Goal: Download file/media

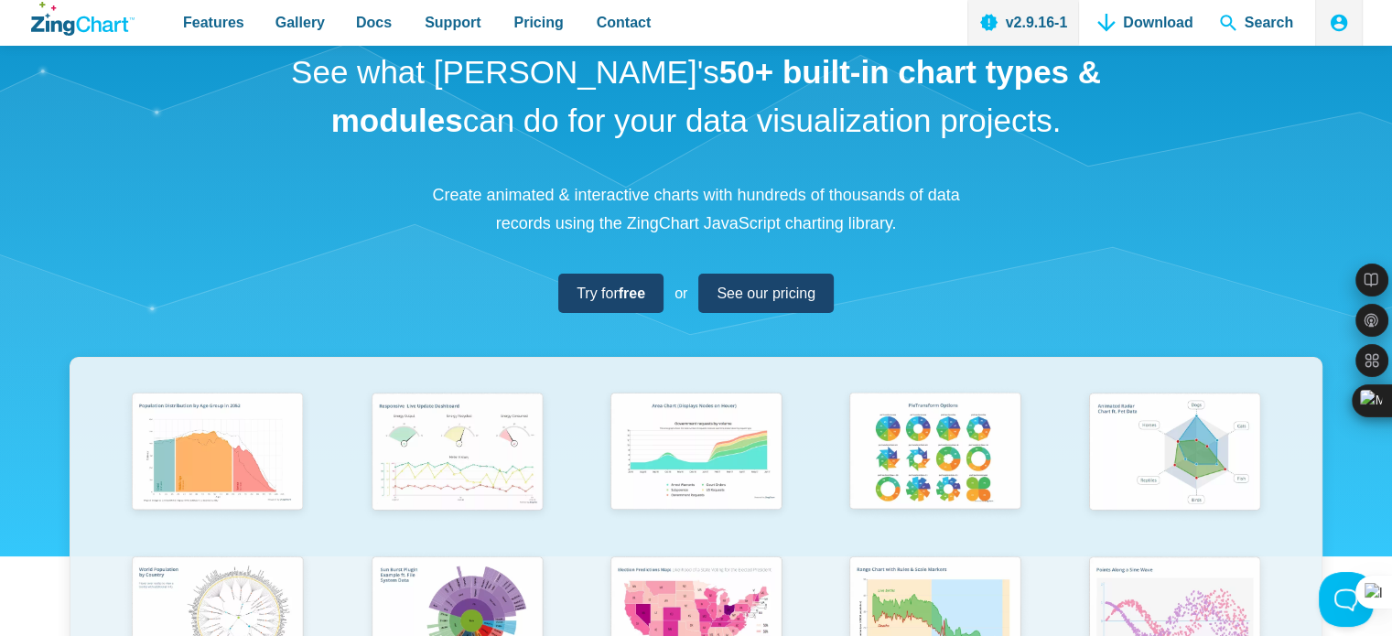
scroll to position [183, 0]
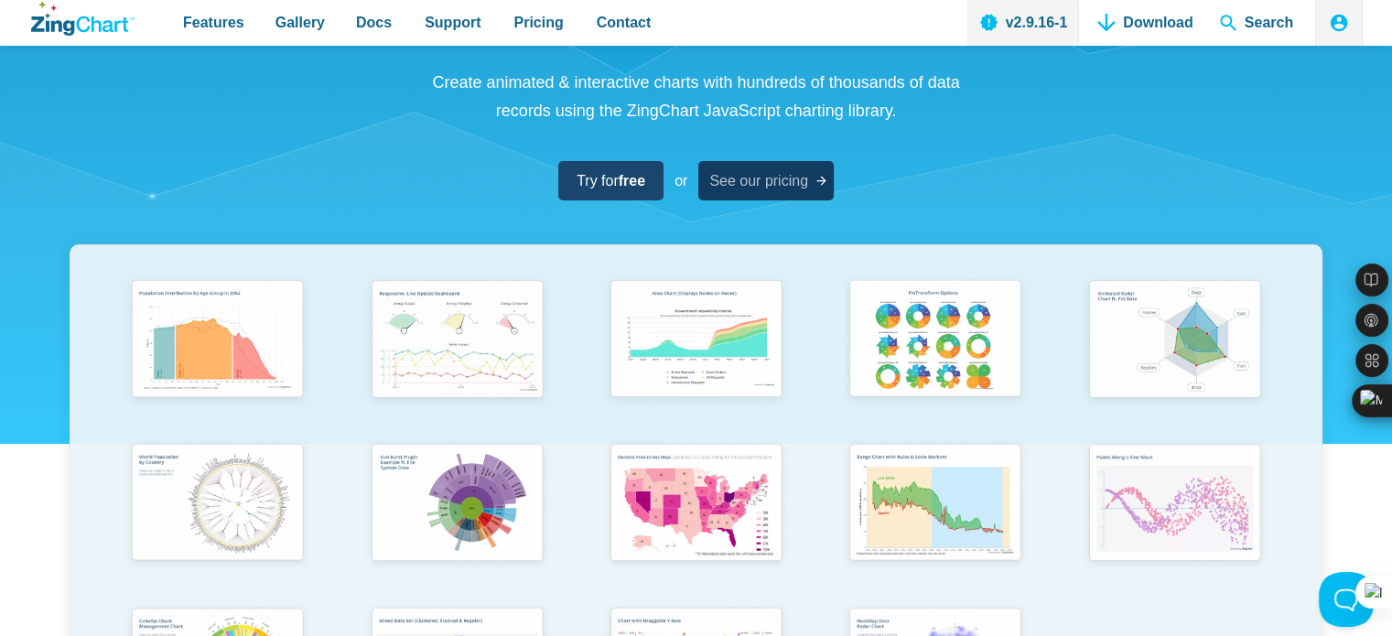
click at [769, 177] on span "See our pricing" at bounding box center [758, 180] width 99 height 25
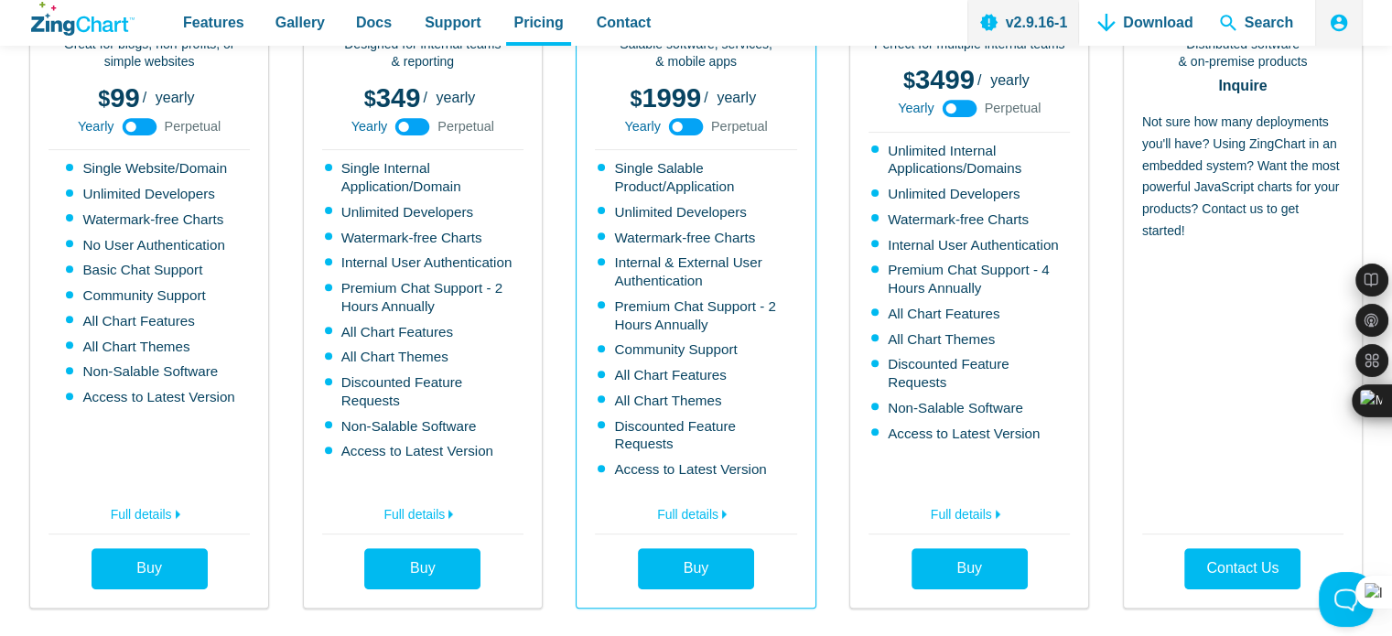
scroll to position [641, 0]
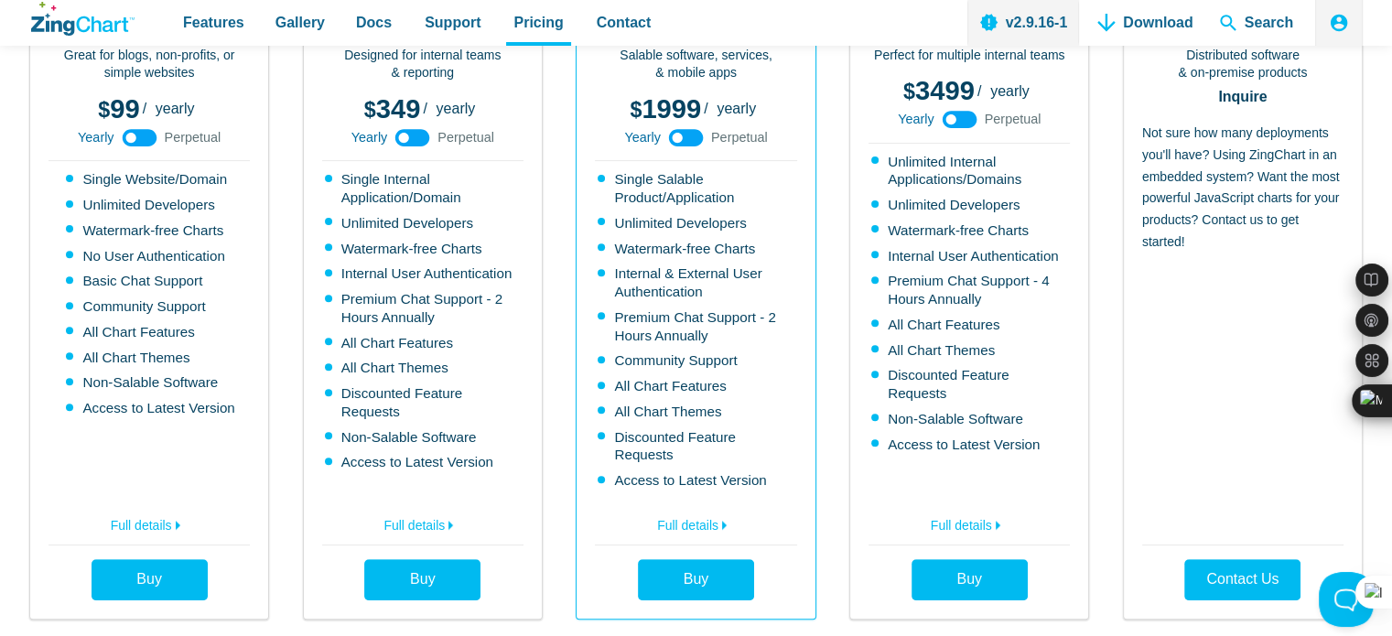
click at [150, 133] on use "App Content" at bounding box center [139, 137] width 35 height 17
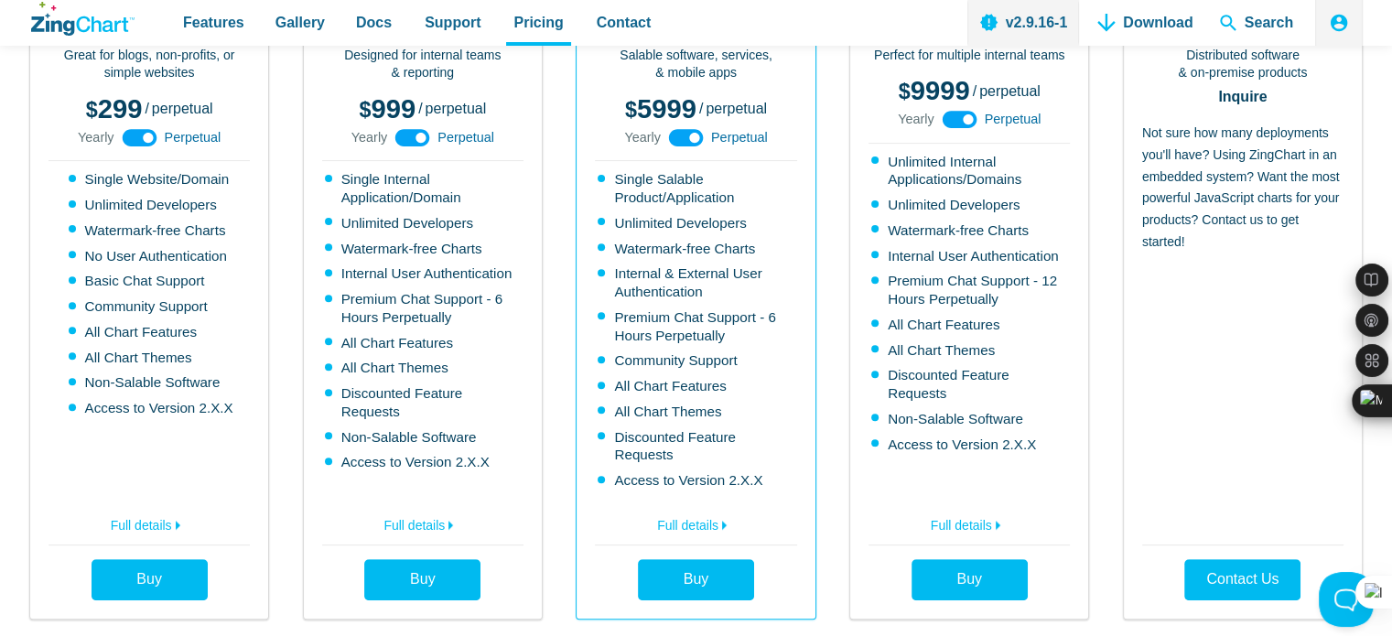
click at [126, 136] on use "App Content" at bounding box center [139, 137] width 35 height 17
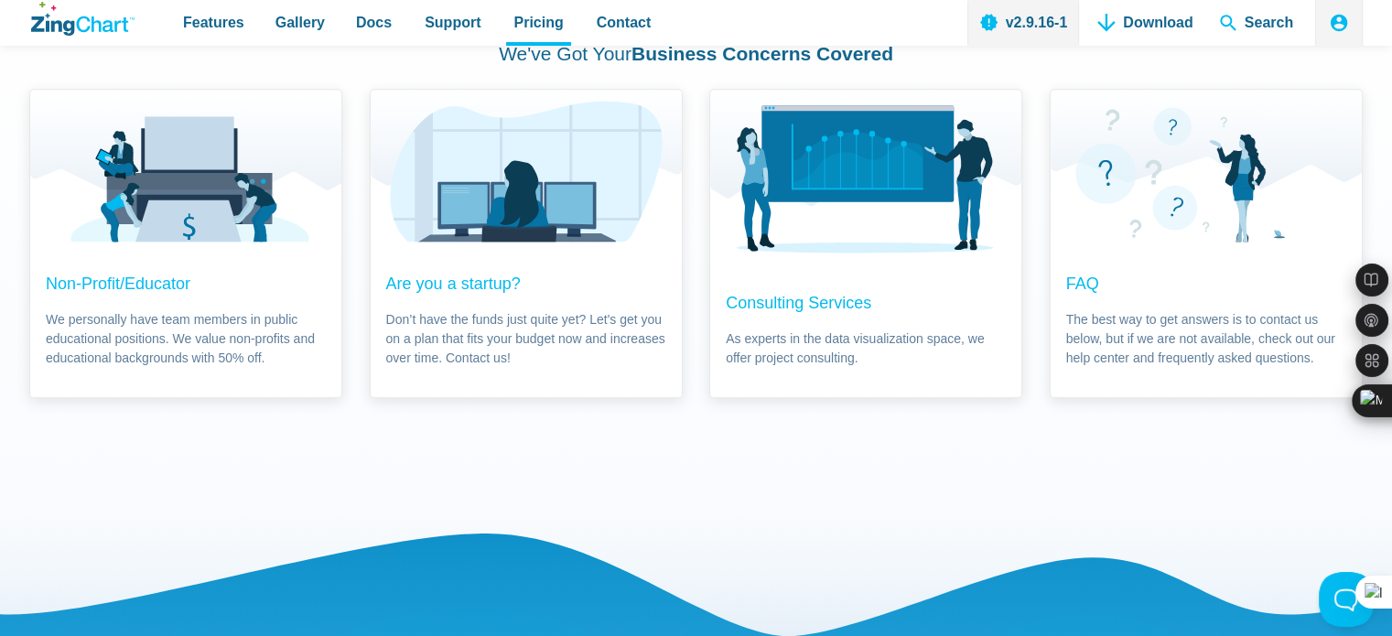
scroll to position [1281, 0]
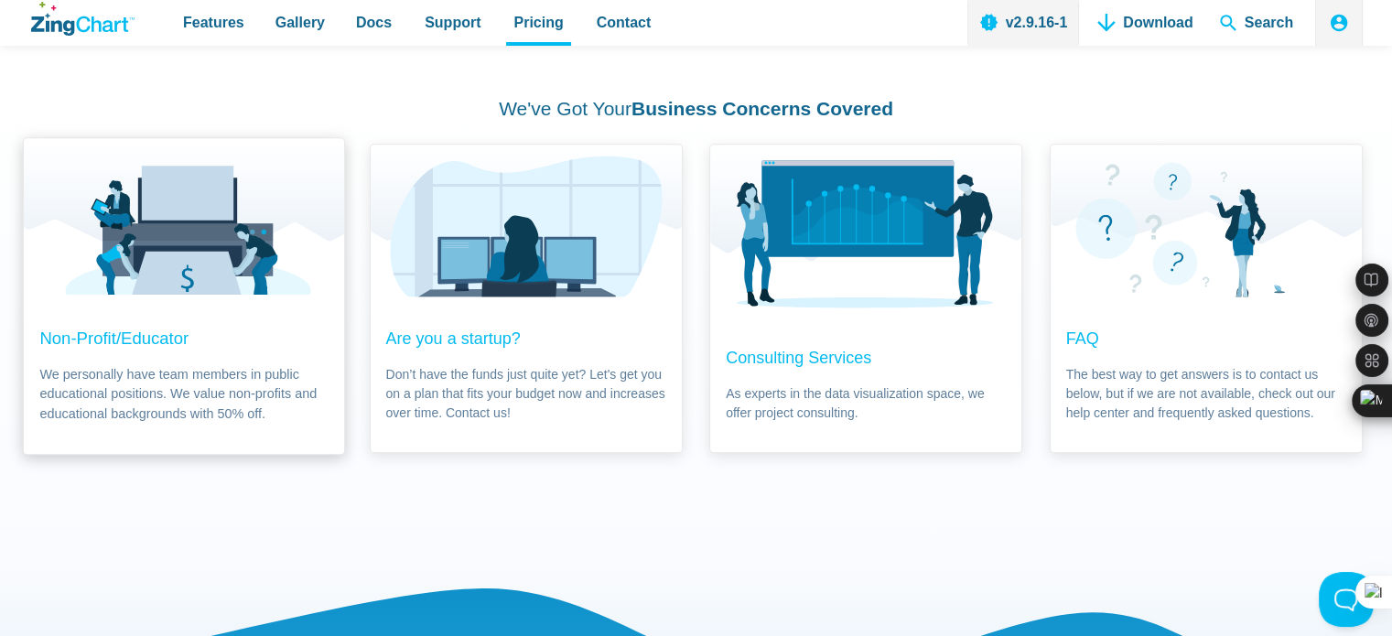
click at [160, 337] on span "Non-Profit/Educator We personally have team members in public educational posit…" at bounding box center [184, 374] width 321 height 159
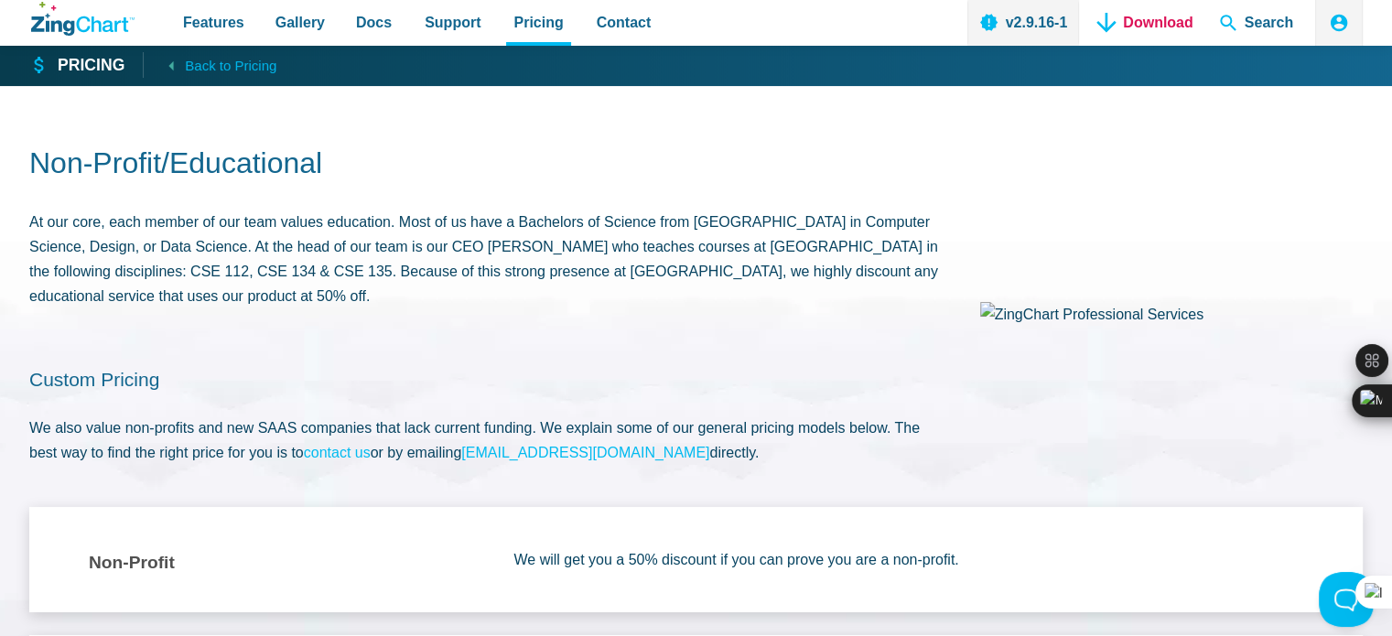
click at [1169, 27] on link "Download" at bounding box center [1145, 23] width 110 height 46
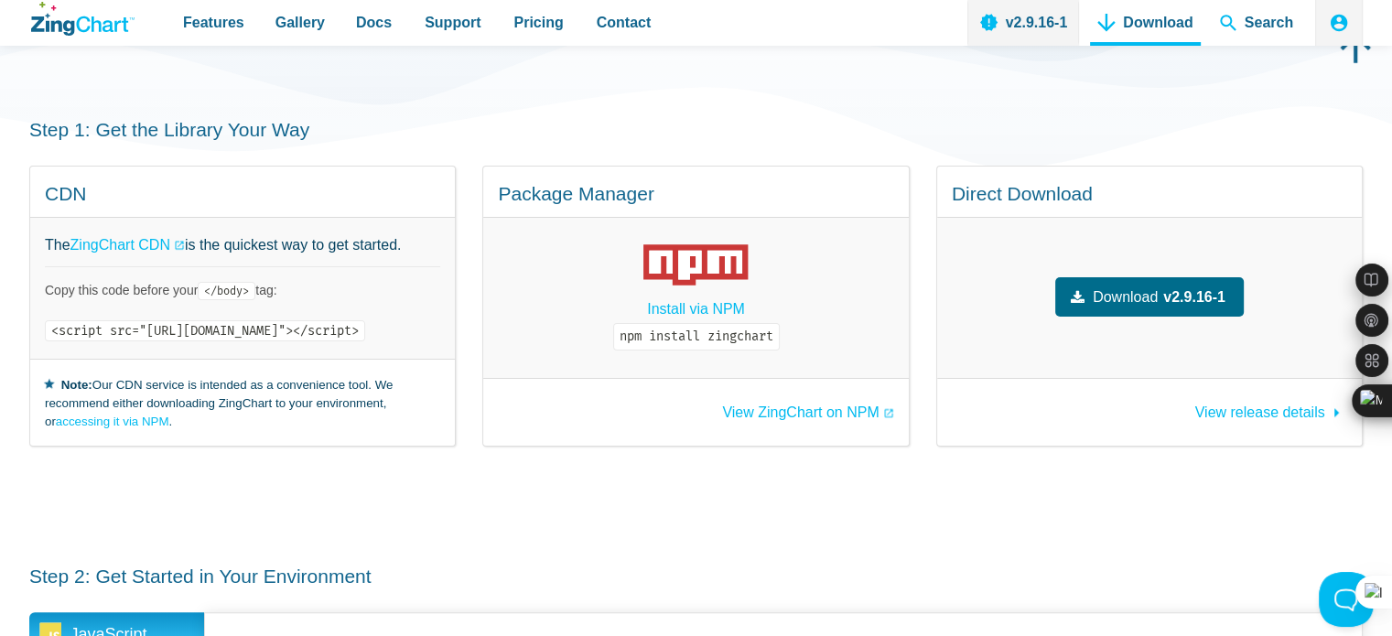
click at [365, 329] on code "<script src="[URL][DOMAIN_NAME]"></script>" at bounding box center [205, 330] width 320 height 21
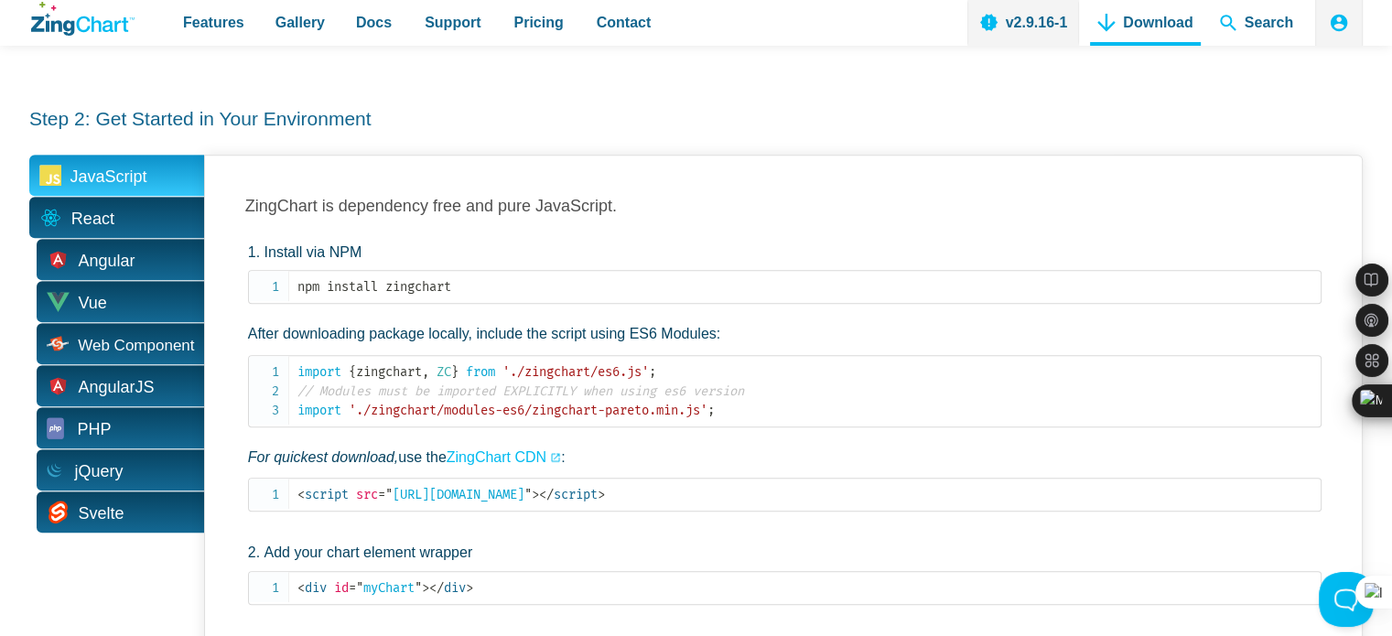
scroll to position [824, 0]
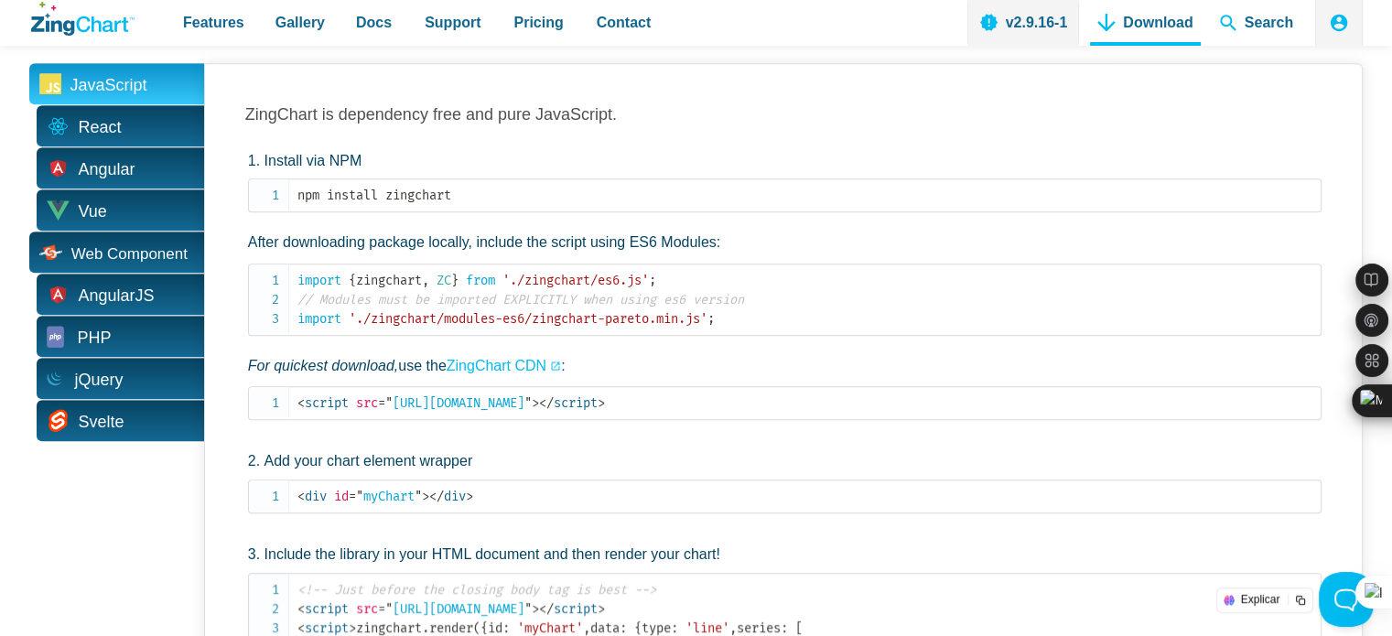
click at [113, 246] on span "Web Component" at bounding box center [129, 254] width 116 height 16
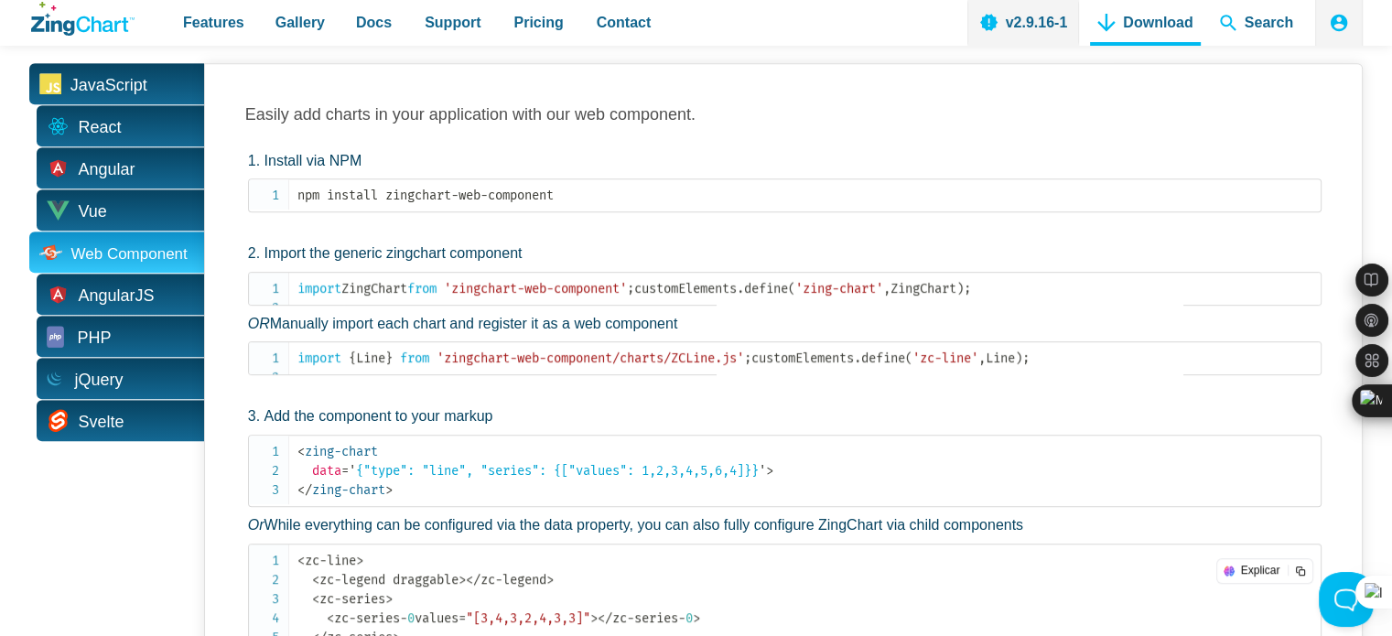
click at [114, 76] on span "JavaScript" at bounding box center [108, 85] width 77 height 28
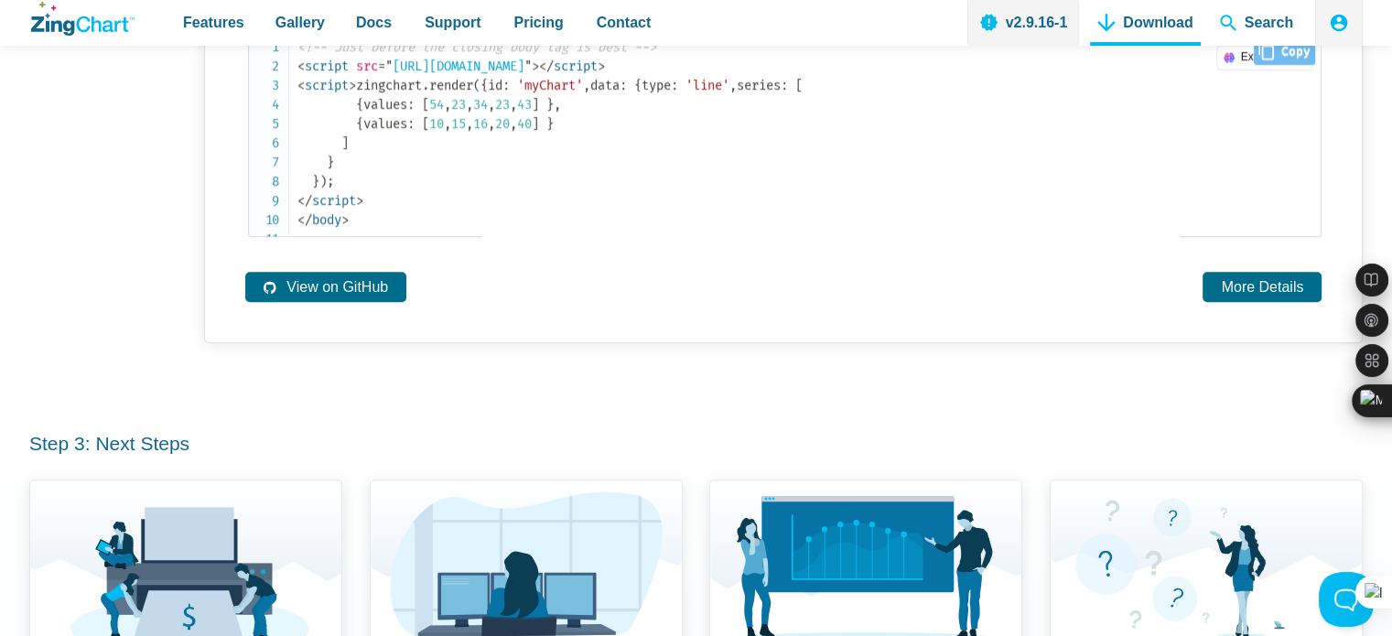
scroll to position [1373, 0]
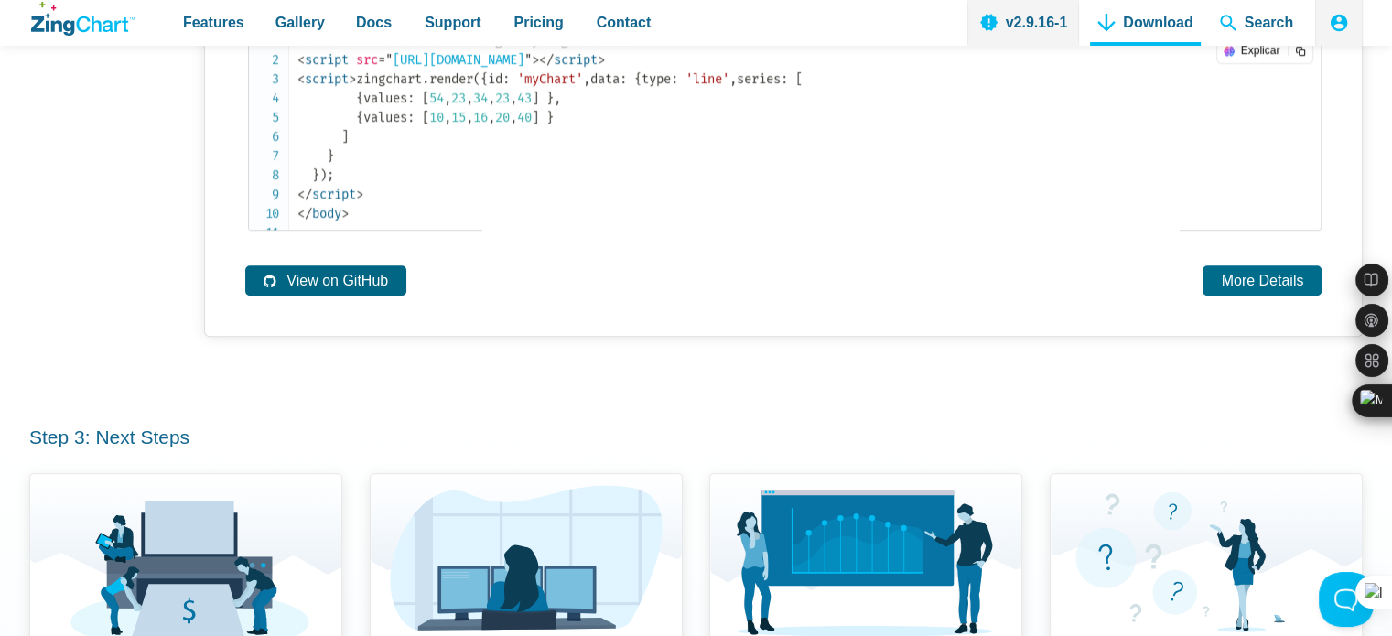
click at [326, 296] on link "View on GitHub" at bounding box center [325, 280] width 161 height 30
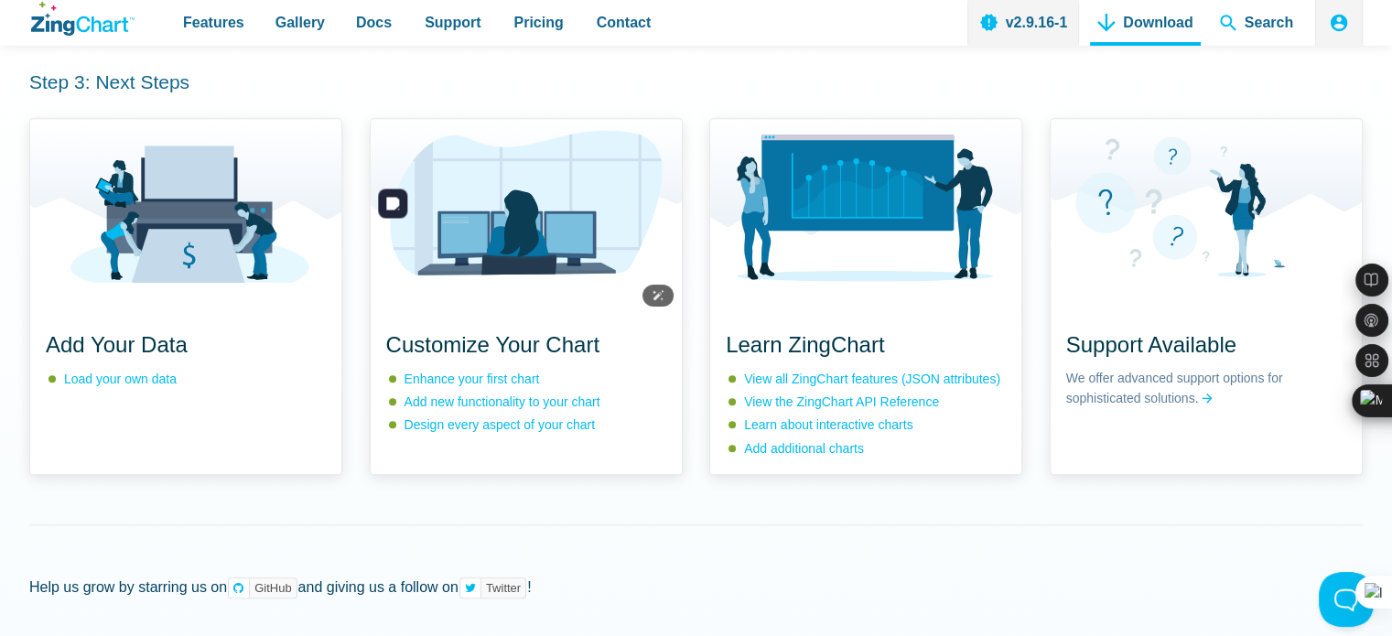
scroll to position [1739, 0]
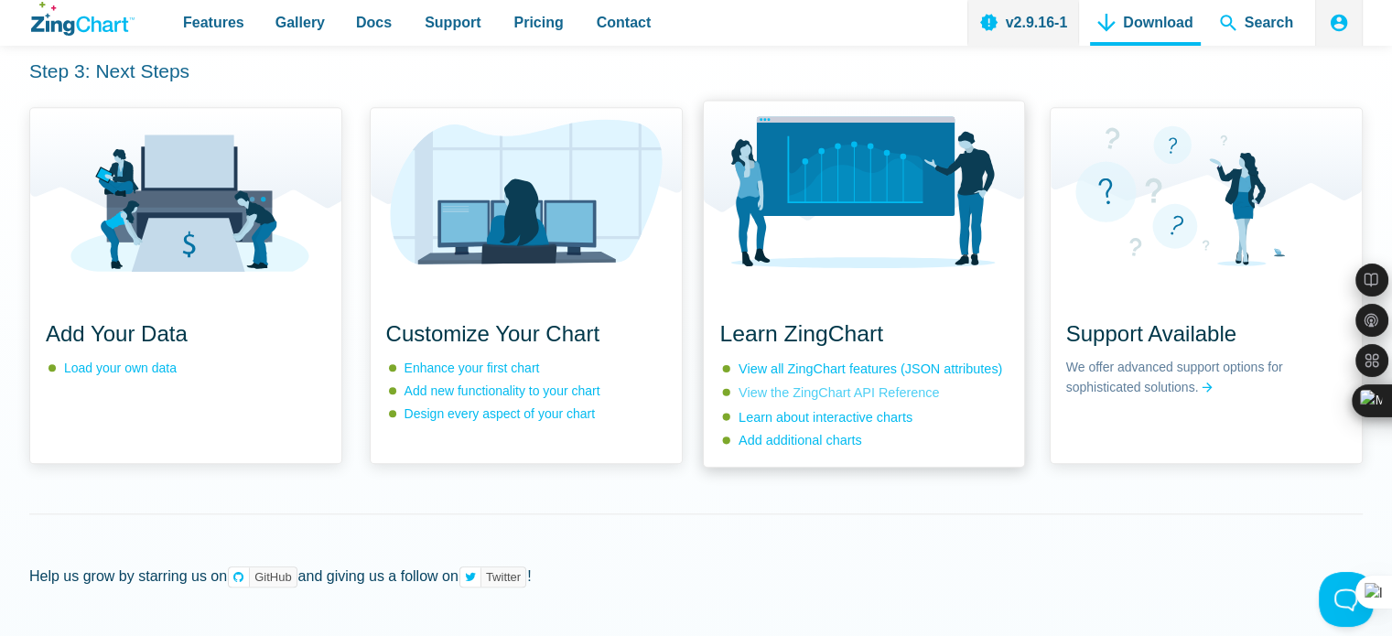
click at [864, 399] on link "View the ZingChart API Reference" at bounding box center [838, 391] width 200 height 15
